Goal: Information Seeking & Learning: Learn about a topic

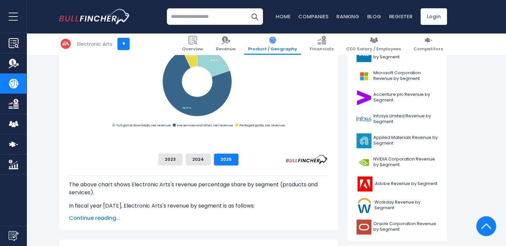
scroll to position [232, 0]
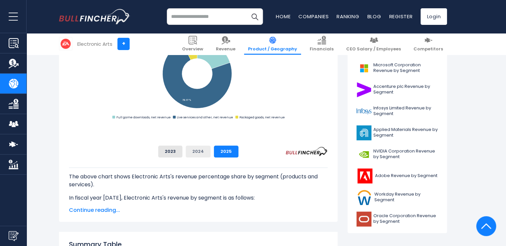
click at [211, 154] on button "2024" at bounding box center [198, 152] width 25 height 12
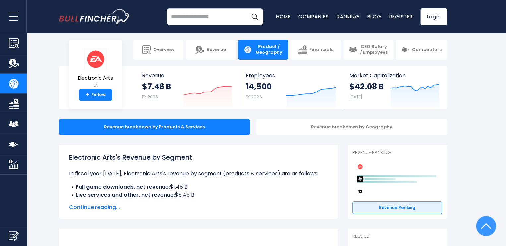
scroll to position [0, 0]
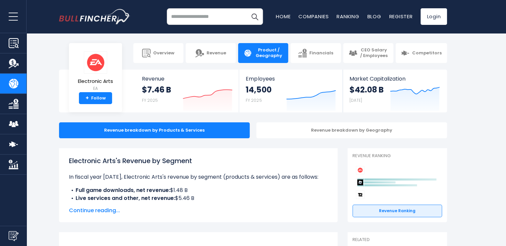
click at [86, 211] on span "Continue reading..." at bounding box center [198, 211] width 259 height 8
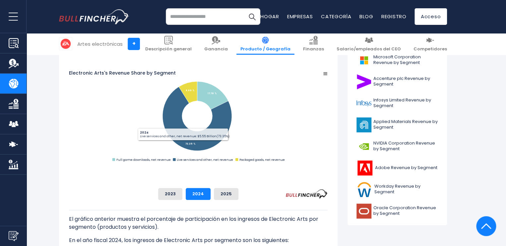
scroll to position [232, 0]
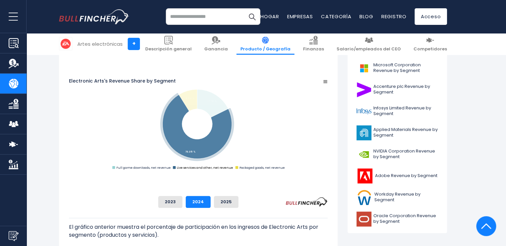
click at [233, 170] on text "Live services and other, net revenue" at bounding box center [205, 167] width 56 height 4
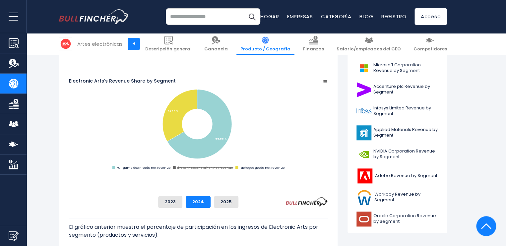
click at [233, 170] on text "Live services and other, net revenue" at bounding box center [205, 167] width 56 height 4
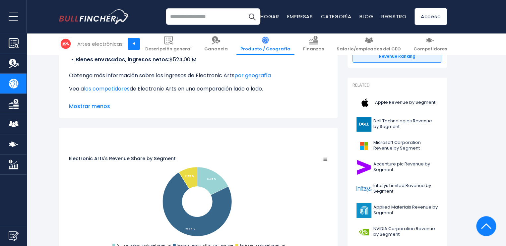
scroll to position [77, 0]
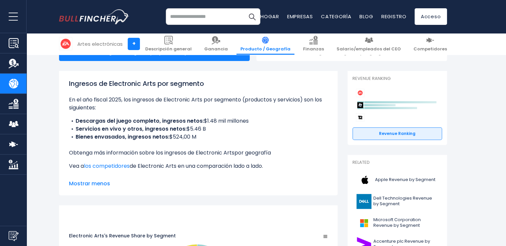
click at [257, 149] on font "por geografía" at bounding box center [252, 153] width 36 height 8
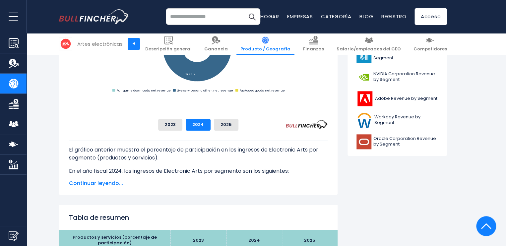
scroll to position [387, 0]
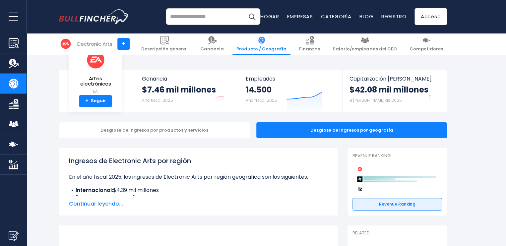
scroll to position [77, 0]
